Goal: Task Accomplishment & Management: Manage account settings

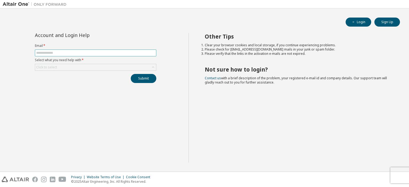
click at [49, 52] on input "text" at bounding box center [95, 53] width 119 height 4
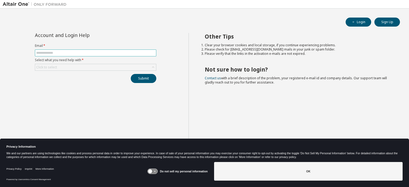
click at [49, 52] on input "text" at bounding box center [95, 53] width 119 height 4
type input "**********"
drag, startPoint x: 62, startPoint y: 120, endPoint x: 70, endPoint y: 116, distance: 9.8
click at [62, 120] on div "**********" at bounding box center [96, 98] width 186 height 130
click at [144, 80] on button "Submit" at bounding box center [144, 78] width 26 height 9
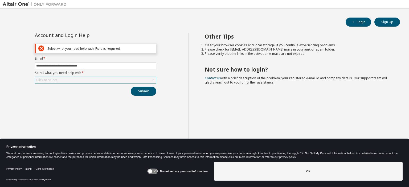
click at [83, 78] on div "Click to select" at bounding box center [95, 80] width 121 height 6
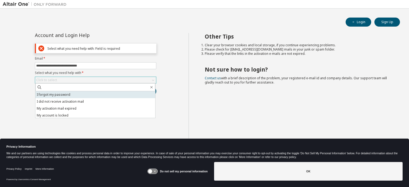
click at [57, 95] on li "I forgot my password" at bounding box center [95, 94] width 120 height 7
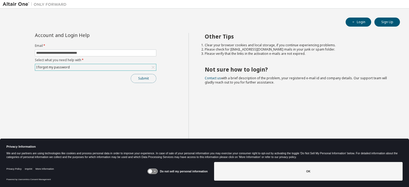
click at [149, 78] on button "Submit" at bounding box center [144, 78] width 26 height 9
click at [150, 78] on button "Submit" at bounding box center [144, 78] width 26 height 9
click at [144, 78] on button "Submit" at bounding box center [144, 78] width 26 height 9
click at [78, 82] on div "Submit" at bounding box center [96, 78] width 122 height 9
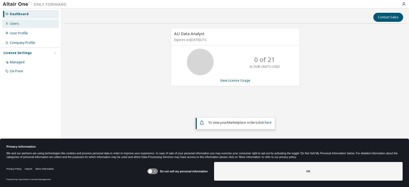
click at [21, 25] on div "Users" at bounding box center [30, 23] width 57 height 9
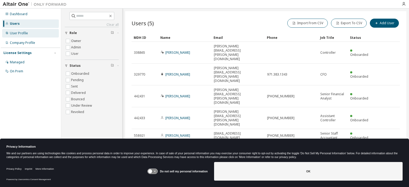
click at [16, 34] on div "User Profile" at bounding box center [19, 33] width 18 height 4
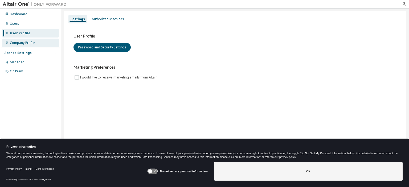
click at [20, 41] on div "Company Profile" at bounding box center [22, 43] width 25 height 4
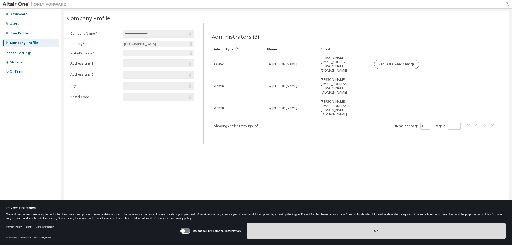
click at [366, 187] on button "OK" at bounding box center [376, 230] width 259 height 15
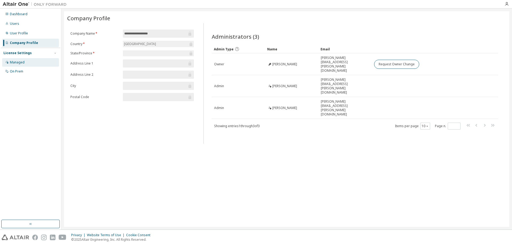
click at [25, 63] on div "Managed" at bounding box center [30, 62] width 57 height 9
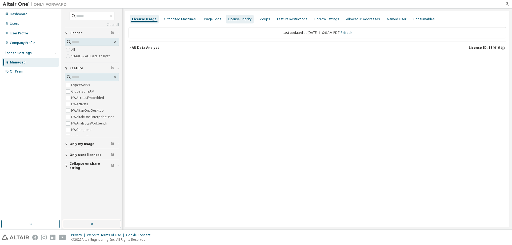
click at [247, 19] on div "License Priority" at bounding box center [239, 19] width 23 height 4
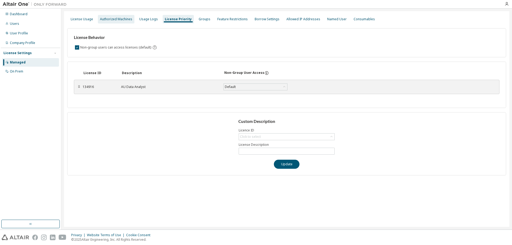
click at [114, 23] on div "Authorized Machines" at bounding box center [116, 19] width 37 height 9
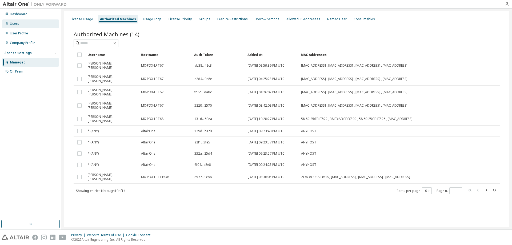
click at [23, 20] on div "Users" at bounding box center [30, 23] width 57 height 9
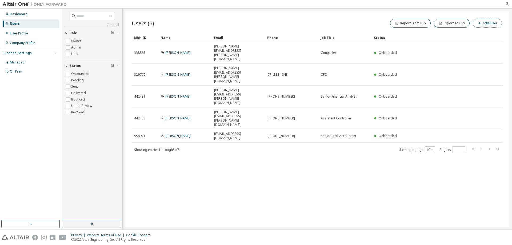
click at [409, 25] on span "button" at bounding box center [479, 23] width 4 height 4
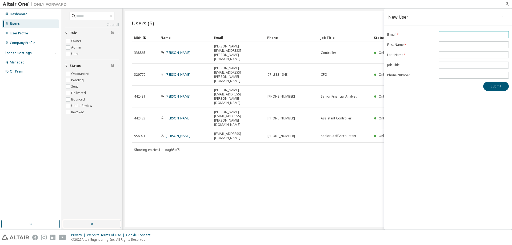
click at [409, 37] on span at bounding box center [474, 34] width 70 height 7
click at [409, 35] on input "email" at bounding box center [473, 35] width 67 height 4
type input "**********"
type input "*****"
type input "*"
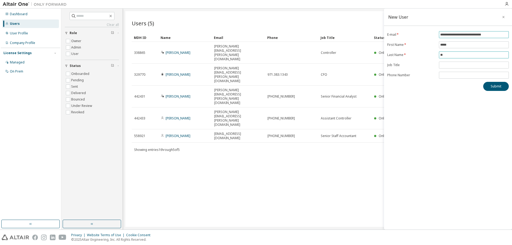
type input "*"
type input "*******"
type input "*"
click at [409, 86] on button "Submit" at bounding box center [496, 86] width 26 height 9
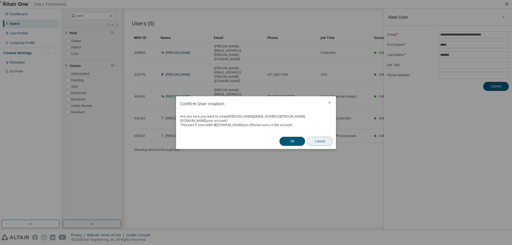
click at [323, 140] on button "Cancel" at bounding box center [320, 141] width 26 height 9
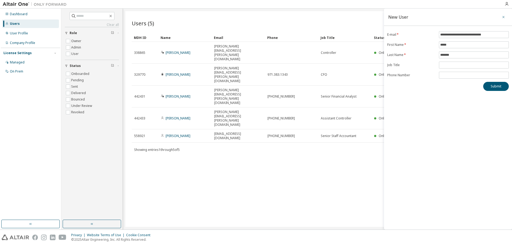
click at [409, 18] on icon "button" at bounding box center [503, 17] width 4 height 4
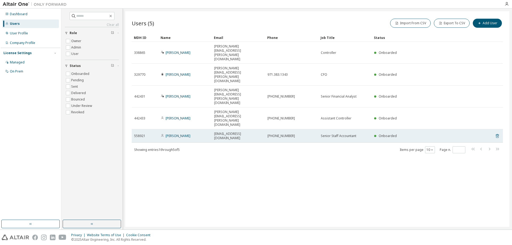
click at [409, 134] on icon at bounding box center [497, 136] width 3 height 4
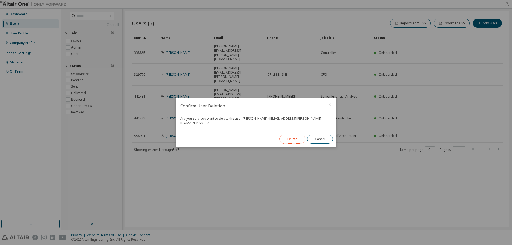
click at [287, 137] on button "Delete" at bounding box center [292, 139] width 26 height 9
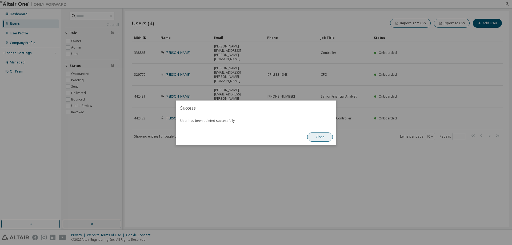
click at [323, 139] on button "Close" at bounding box center [320, 136] width 26 height 9
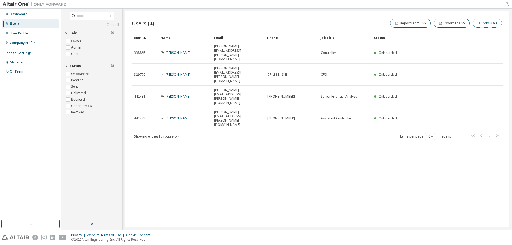
click at [409, 22] on button "Add User" at bounding box center [487, 23] width 29 height 9
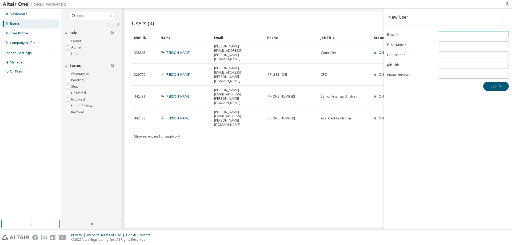
click at [409, 34] on input "email" at bounding box center [473, 35] width 67 height 4
type input "**********"
type input "*****"
type input "*******"
click at [409, 87] on button "Submit" at bounding box center [496, 86] width 26 height 9
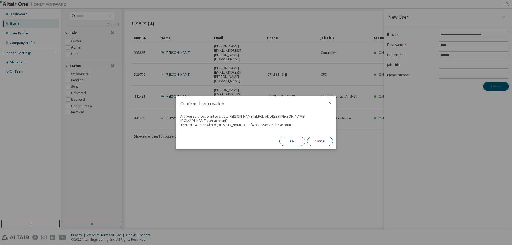
click at [288, 139] on button "Ok" at bounding box center [292, 141] width 26 height 9
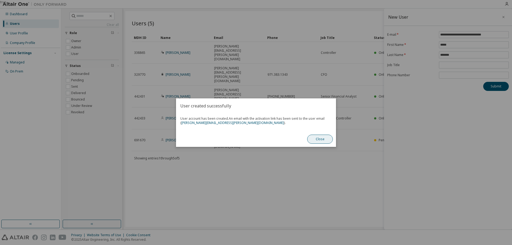
click at [322, 138] on button "Close" at bounding box center [320, 139] width 26 height 9
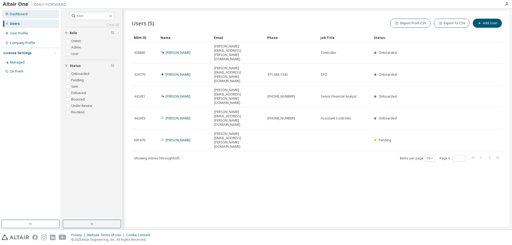
click at [27, 14] on div "Dashboard" at bounding box center [30, 14] width 57 height 9
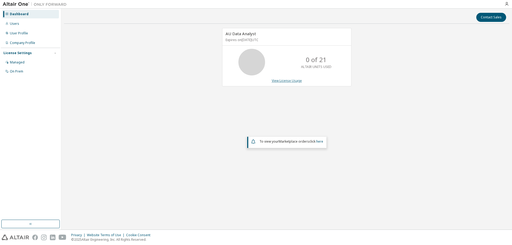
click at [293, 81] on link "View License Usage" at bounding box center [287, 80] width 30 height 5
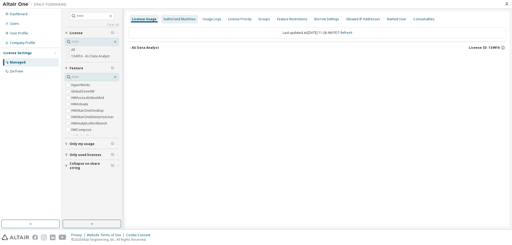
click at [177, 18] on div "Authorized Machines" at bounding box center [179, 19] width 32 height 4
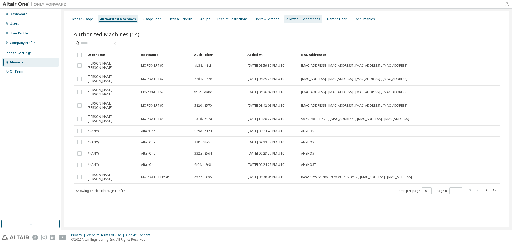
click at [305, 20] on div "Allowed IP Addresses" at bounding box center [303, 19] width 34 height 4
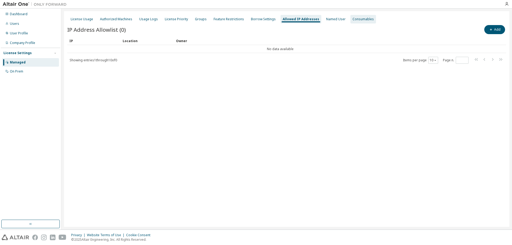
click at [355, 20] on div "Consumables" at bounding box center [362, 19] width 21 height 4
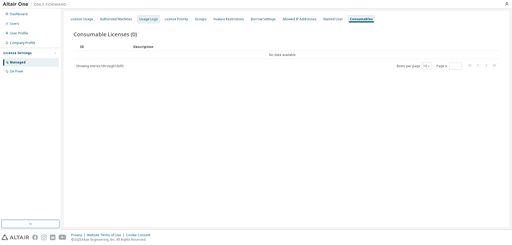
click at [147, 22] on div "Usage Logs" at bounding box center [148, 19] width 23 height 9
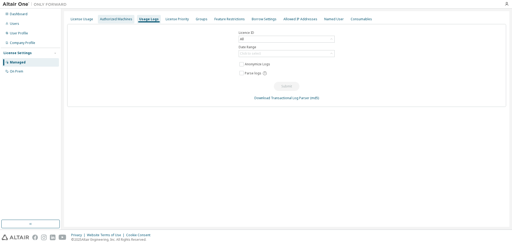
click at [116, 19] on div "Authorized Machines" at bounding box center [116, 19] width 32 height 4
